Goal: Task Accomplishment & Management: Complete application form

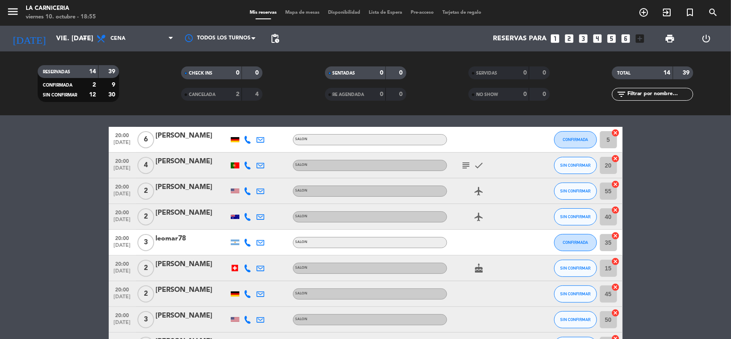
scroll to position [54, 0]
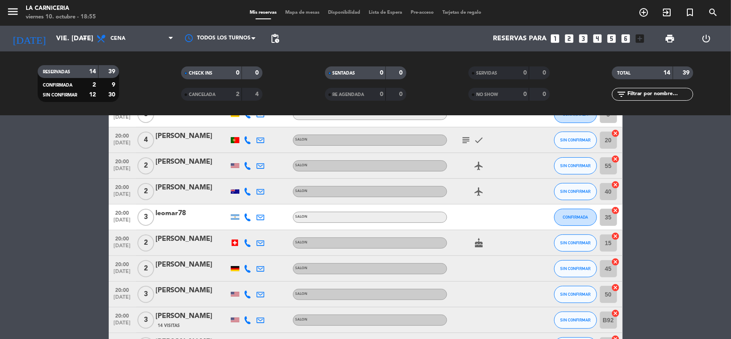
click at [567, 35] on icon "looks_two" at bounding box center [569, 38] width 11 height 11
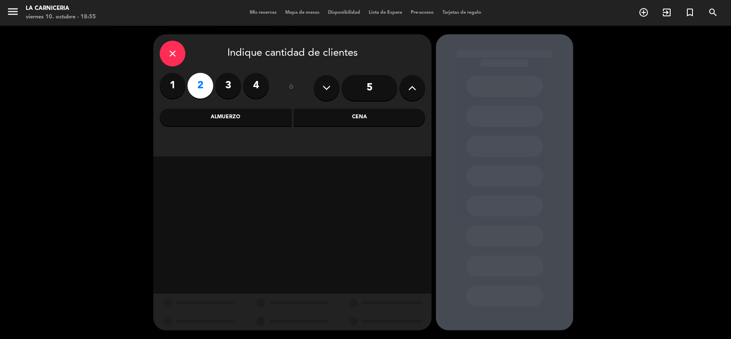
click at [344, 116] on div "Cena" at bounding box center [360, 117] width 132 height 17
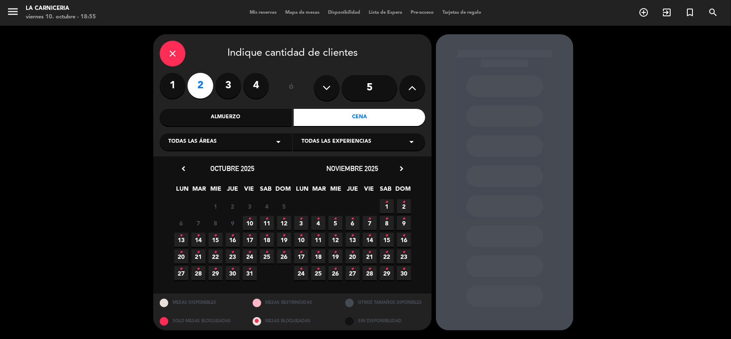
click at [249, 220] on icon "•" at bounding box center [250, 219] width 3 height 14
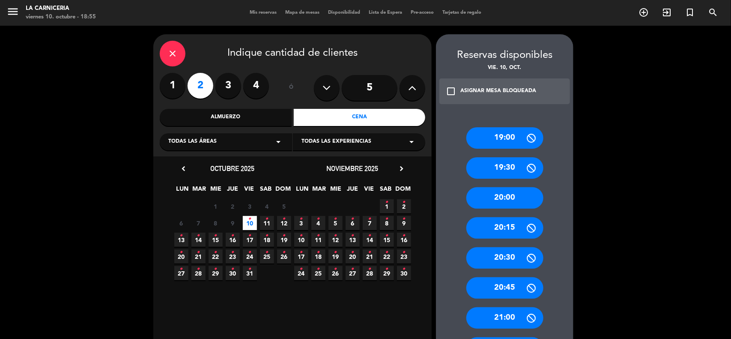
click at [504, 258] on div "20:30" at bounding box center [505, 257] width 77 height 21
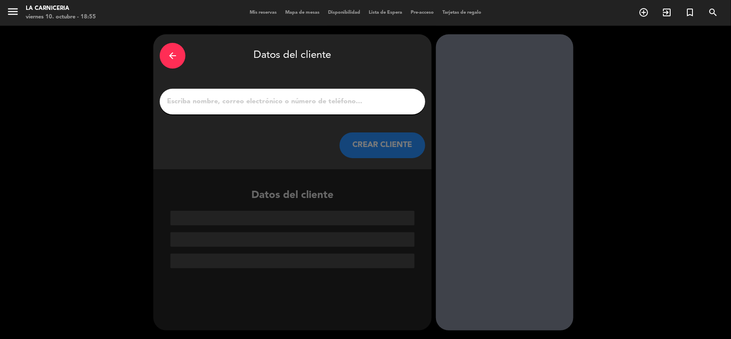
click at [301, 99] on input "1" at bounding box center [292, 102] width 253 height 12
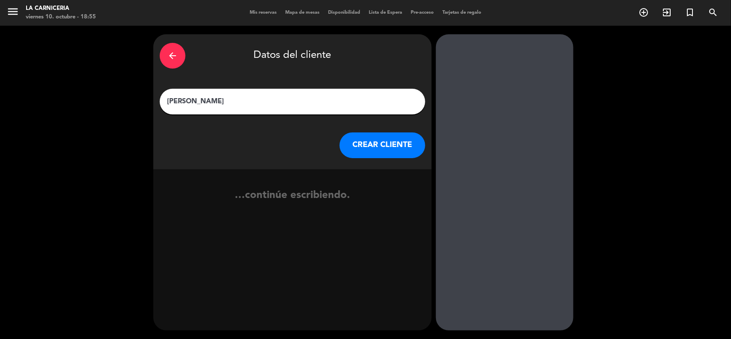
type input "[PERSON_NAME]"
click at [367, 142] on button "CREAR CLIENTE" at bounding box center [383, 145] width 86 height 26
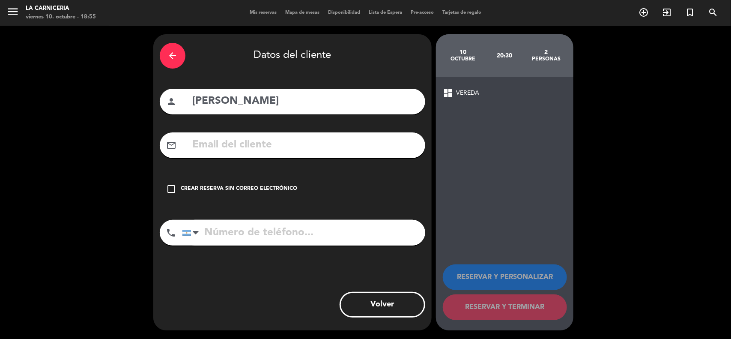
click at [231, 183] on div "check_box_outline_blank Crear reserva sin correo electrónico" at bounding box center [293, 189] width 266 height 26
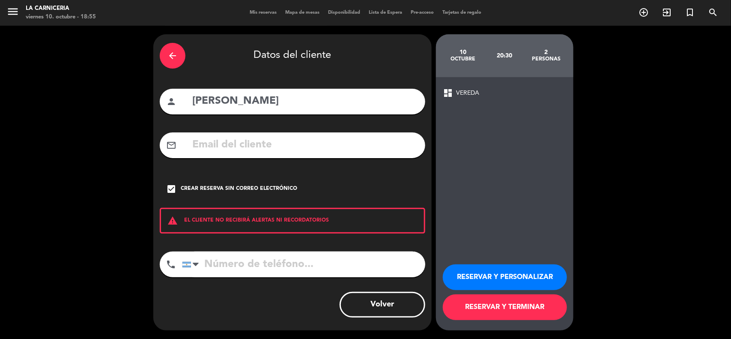
click at [506, 306] on button "RESERVAR Y TERMINAR" at bounding box center [505, 307] width 124 height 26
